Goal: Task Accomplishment & Management: Use online tool/utility

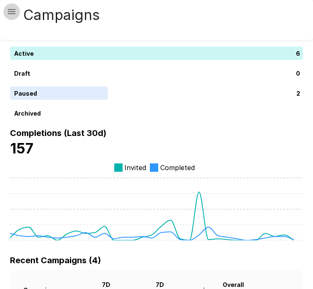
click at [10, 16] on icon "button" at bounding box center [12, 12] width 10 height 10
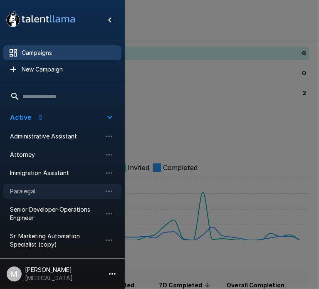
click at [32, 195] on span "Paralegal" at bounding box center [56, 191] width 92 height 8
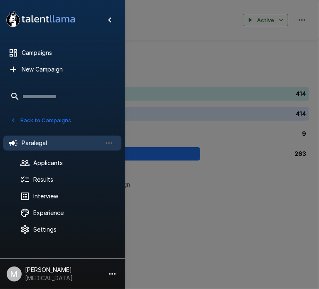
click at [170, 143] on div at bounding box center [159, 144] width 319 height 289
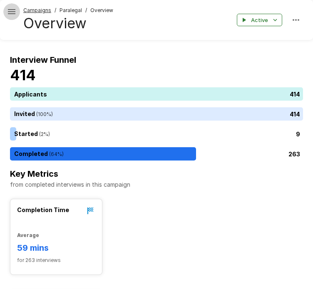
click at [10, 11] on icon "button" at bounding box center [11, 11] width 7 height 5
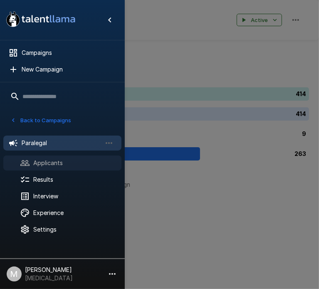
click at [35, 160] on span "Applicants" at bounding box center [74, 163] width 82 height 8
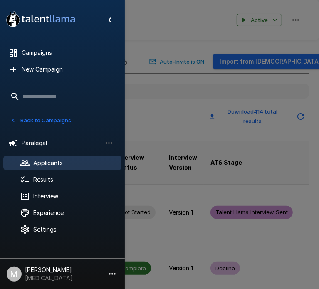
click at [140, 120] on div at bounding box center [159, 144] width 319 height 289
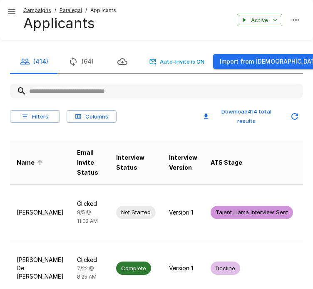
click at [122, 88] on input "text" at bounding box center [156, 91] width 293 height 15
click at [134, 89] on input "text" at bounding box center [156, 91] width 293 height 15
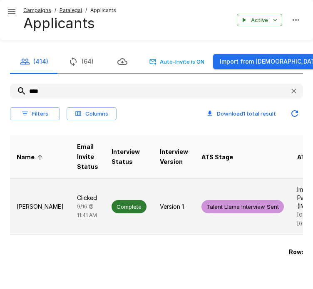
type input "****"
click at [112, 200] on div "Complete" at bounding box center [129, 206] width 35 height 13
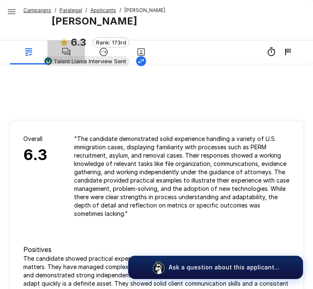
click at [71, 55] on button "button" at bounding box center [65, 51] width 37 height 23
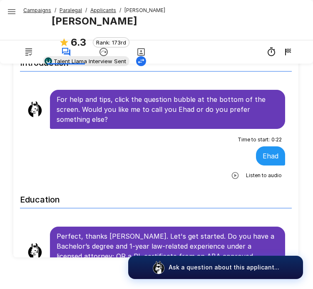
scroll to position [105, 0]
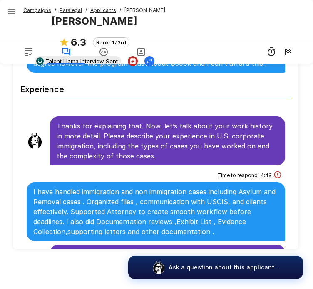
scroll to position [463, 0]
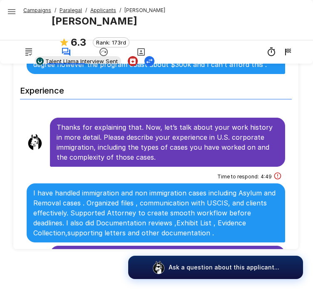
click at [118, 135] on p "Thanks for explaining that. Now, let’s talk about your work history in more det…" at bounding box center [168, 142] width 222 height 40
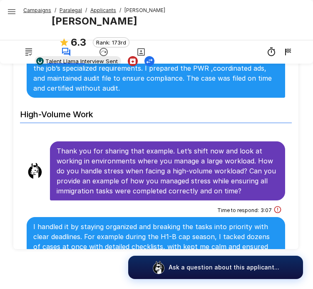
scroll to position [716, 0]
click at [137, 45] on button "button" at bounding box center [140, 51] width 37 height 23
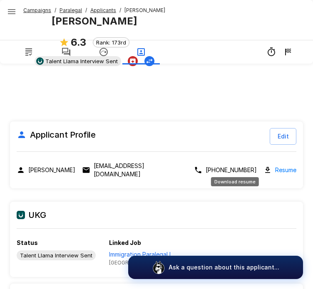
click at [275, 167] on link "Resume" at bounding box center [285, 170] width 21 height 10
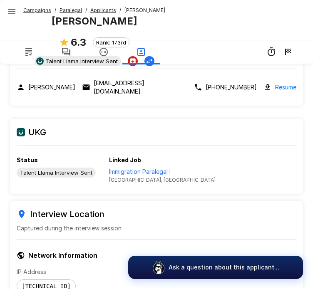
scroll to position [83, 0]
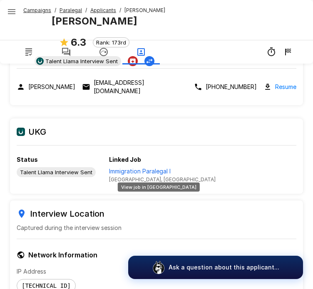
click at [132, 167] on p "Immigration Paralegal I" at bounding box center [162, 171] width 107 height 8
